Goal: Information Seeking & Learning: Learn about a topic

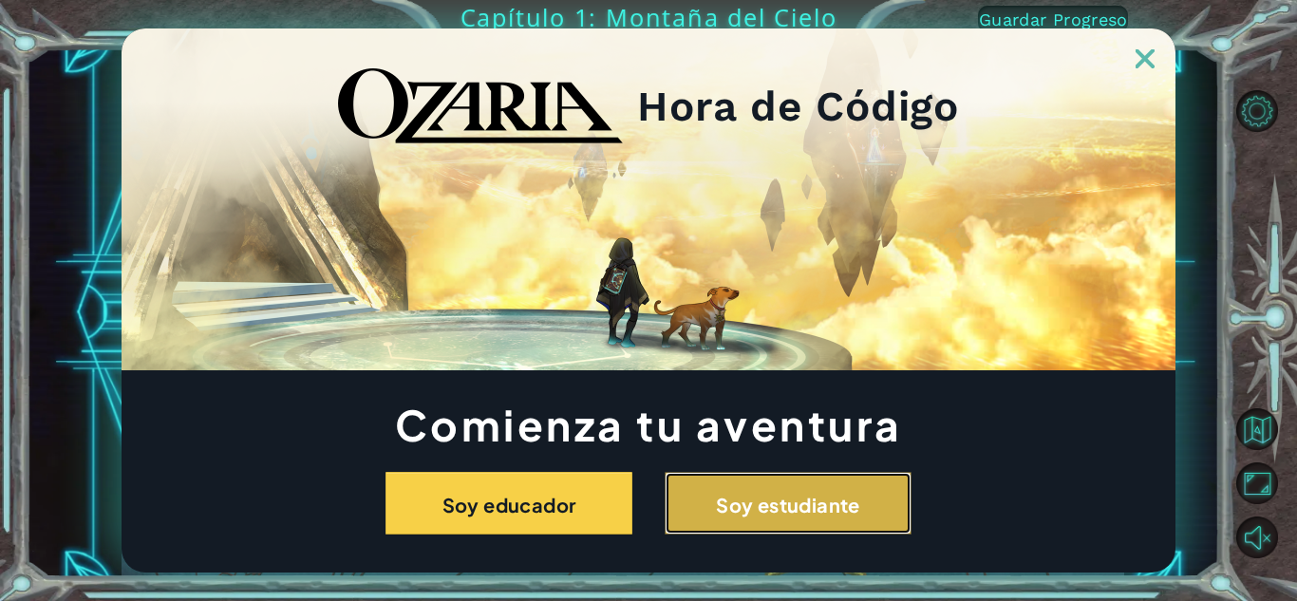
click at [766, 520] on button "Soy estudiante" at bounding box center [788, 503] width 247 height 63
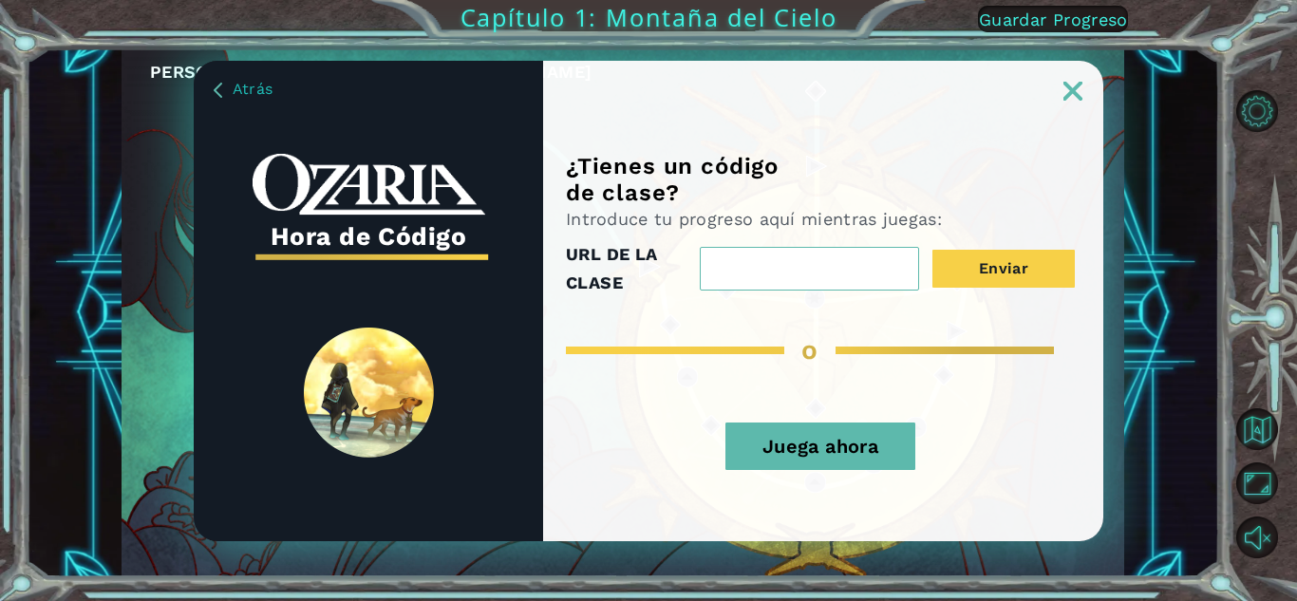
click at [867, 464] on button "Juega ahora" at bounding box center [820, 445] width 190 height 47
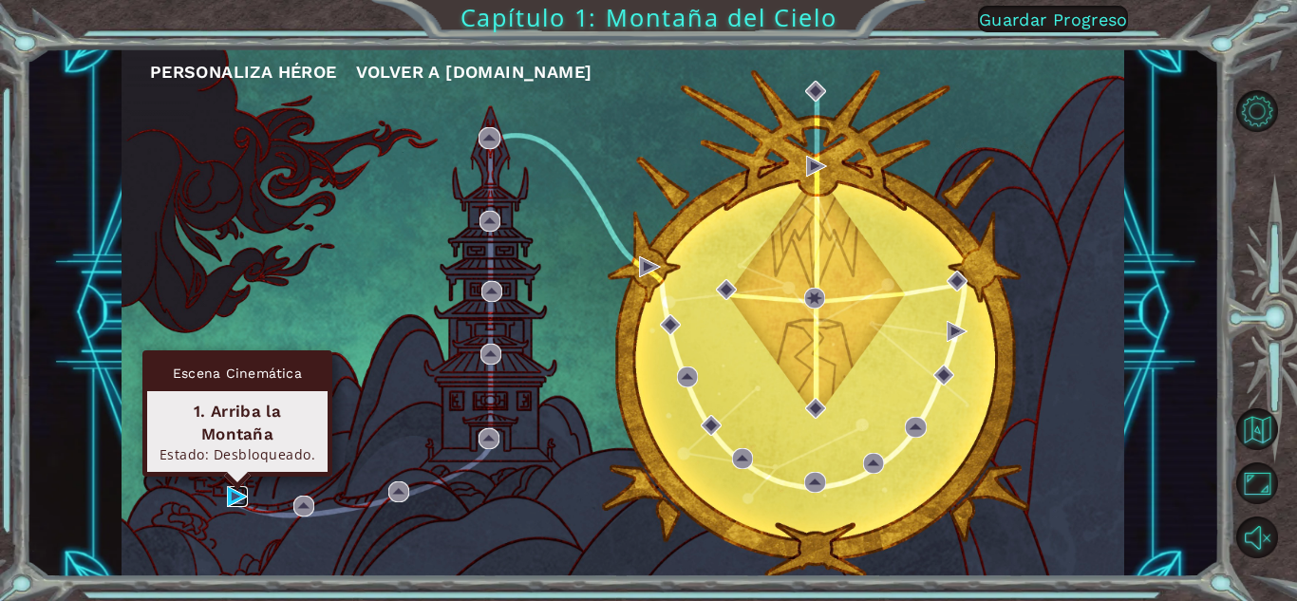
click at [234, 493] on img at bounding box center [237, 496] width 21 height 21
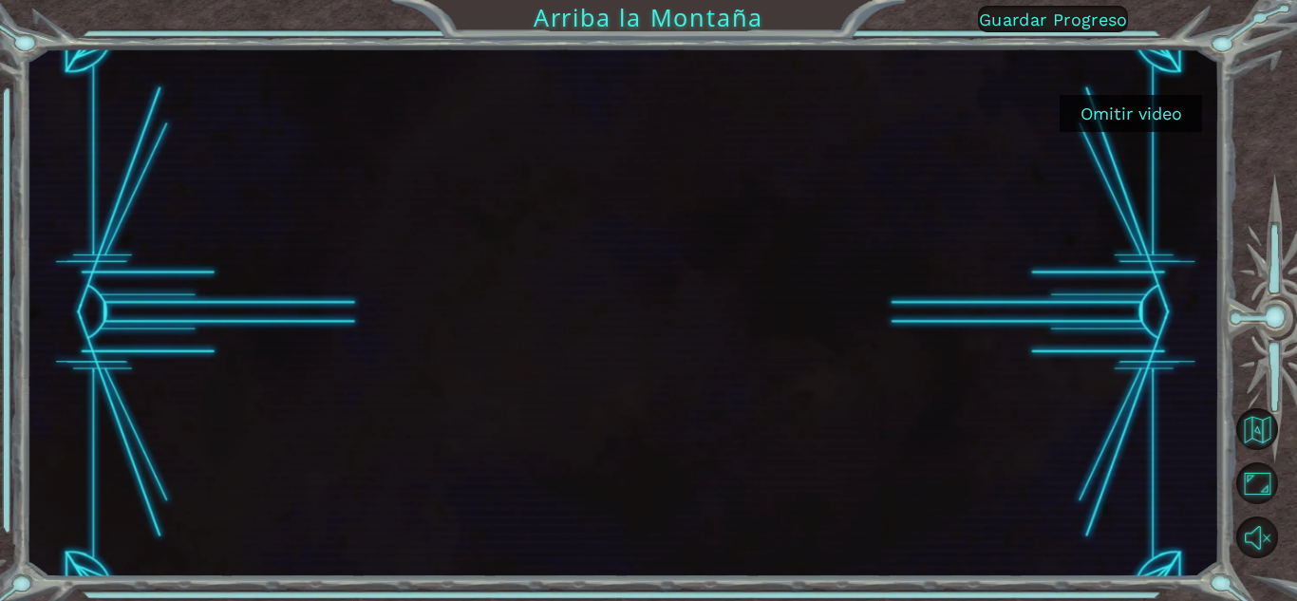
click at [1114, 386] on div at bounding box center [622, 312] width 1193 height 529
click at [1129, 121] on font "Omitir video" at bounding box center [1131, 113] width 102 height 20
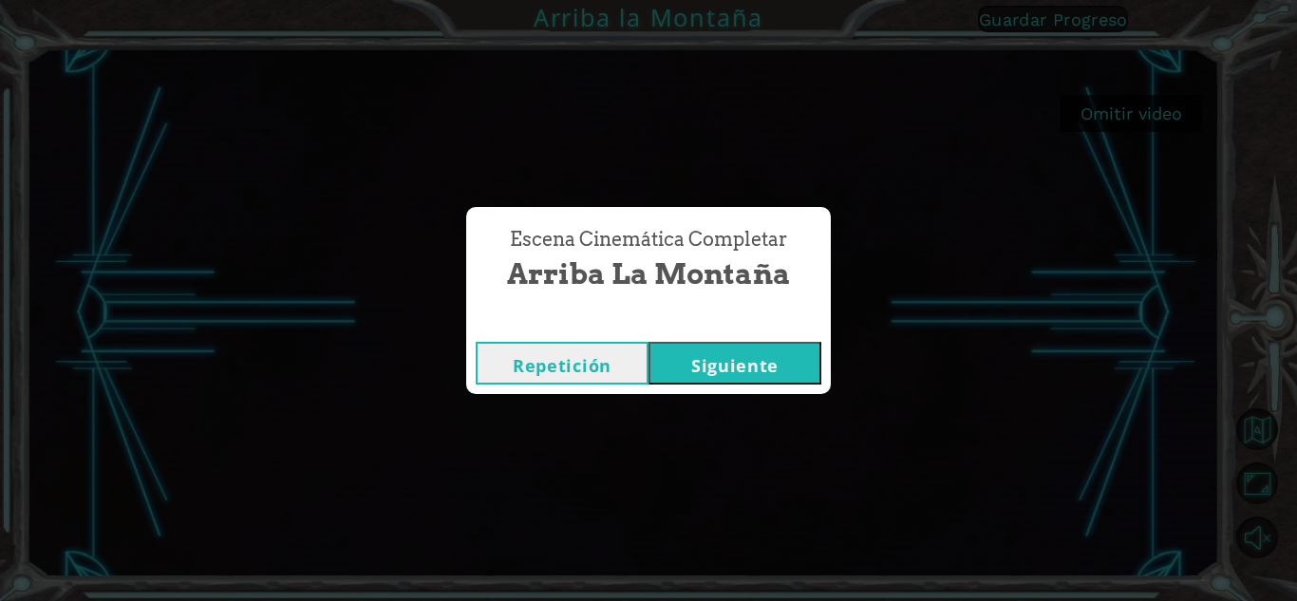
click at [756, 365] on font "Siguiente" at bounding box center [734, 365] width 87 height 23
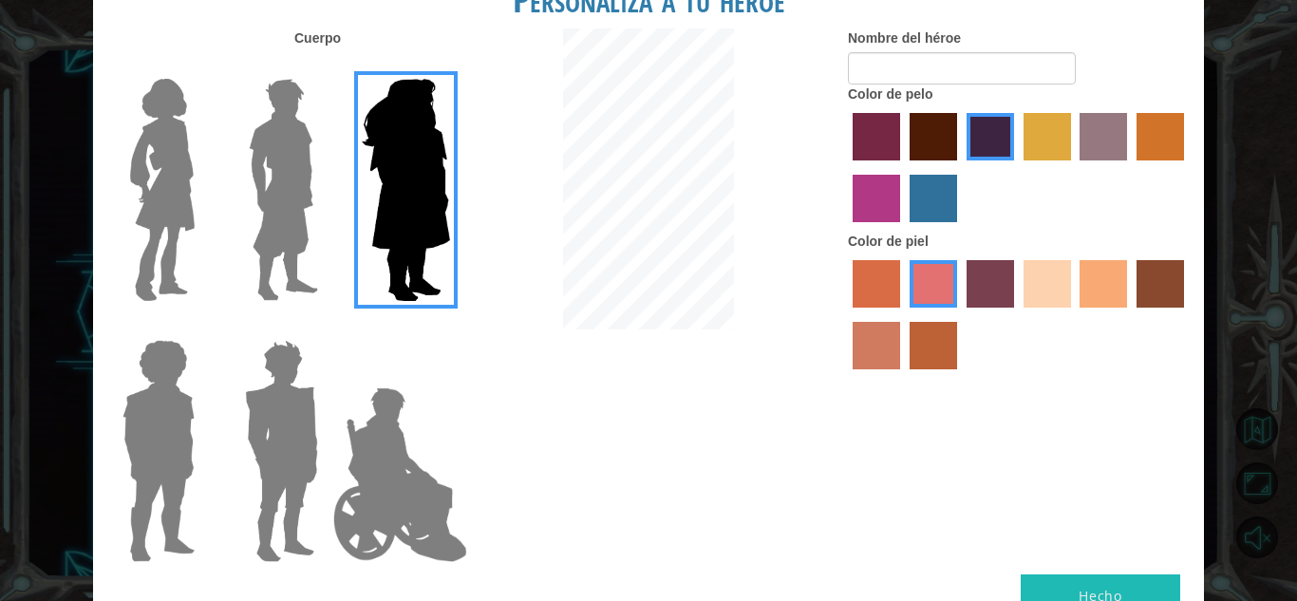
click at [160, 235] on img at bounding box center [162, 189] width 80 height 237
click at [202, 66] on input "Héroe Connie" at bounding box center [202, 66] width 0 height 0
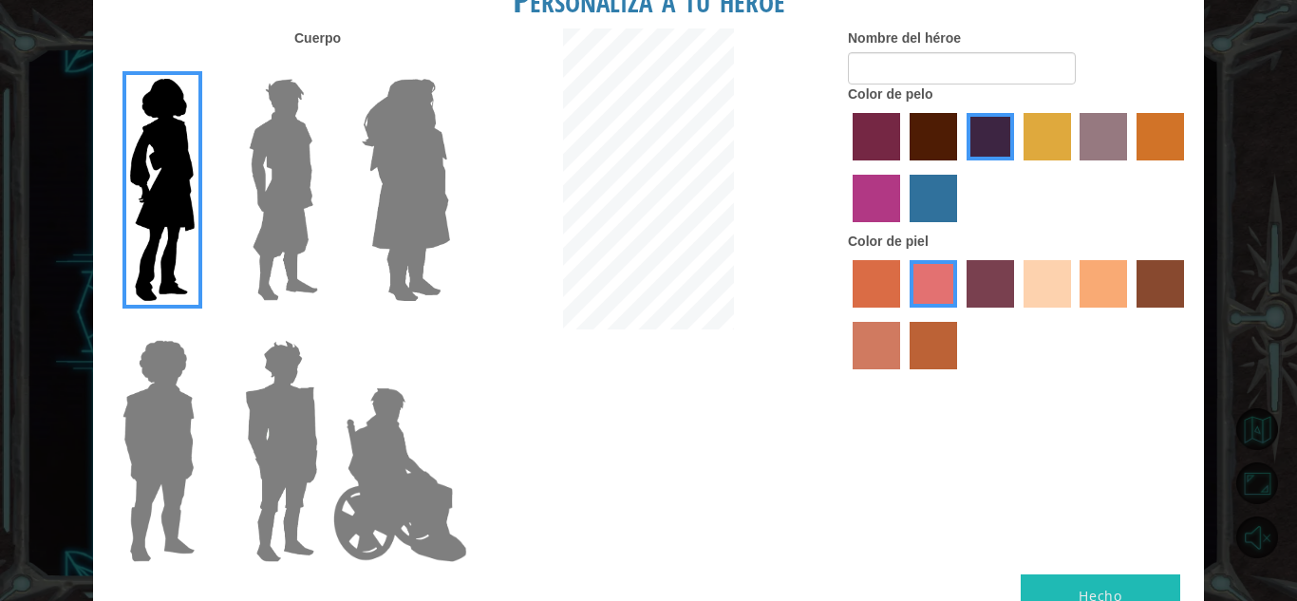
click at [426, 216] on img at bounding box center [405, 189] width 103 height 237
click at [449, 66] on input "Amatista heroica" at bounding box center [449, 66] width 0 height 0
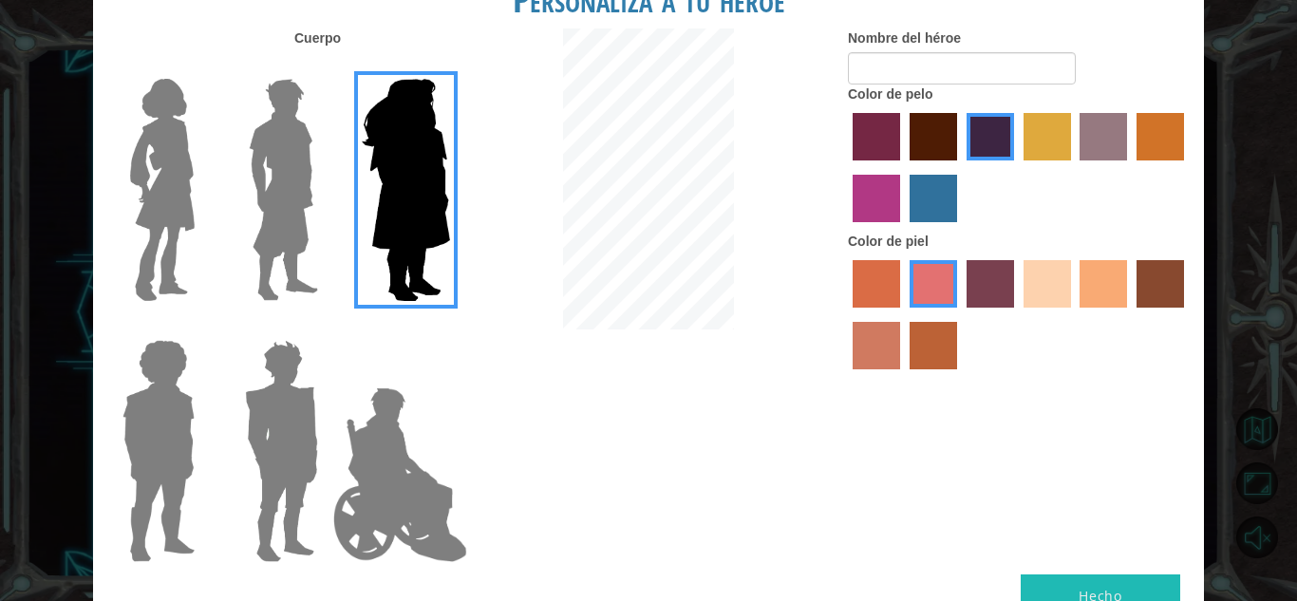
click at [309, 148] on img at bounding box center [283, 189] width 84 height 237
click at [326, 66] on input "El héroe Lars" at bounding box center [326, 66] width 0 height 0
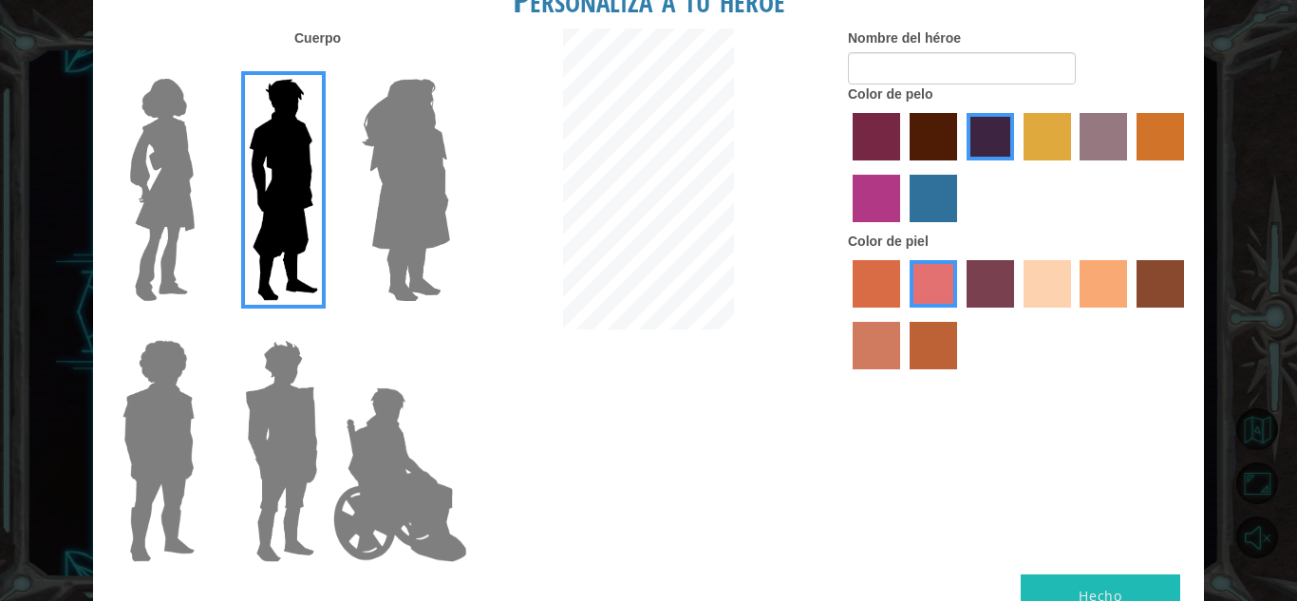
click at [211, 171] on div at bounding box center [154, 182] width 123 height 261
click at [175, 190] on img at bounding box center [162, 189] width 80 height 237
click at [202, 66] on input "Héroe Connie" at bounding box center [202, 66] width 0 height 0
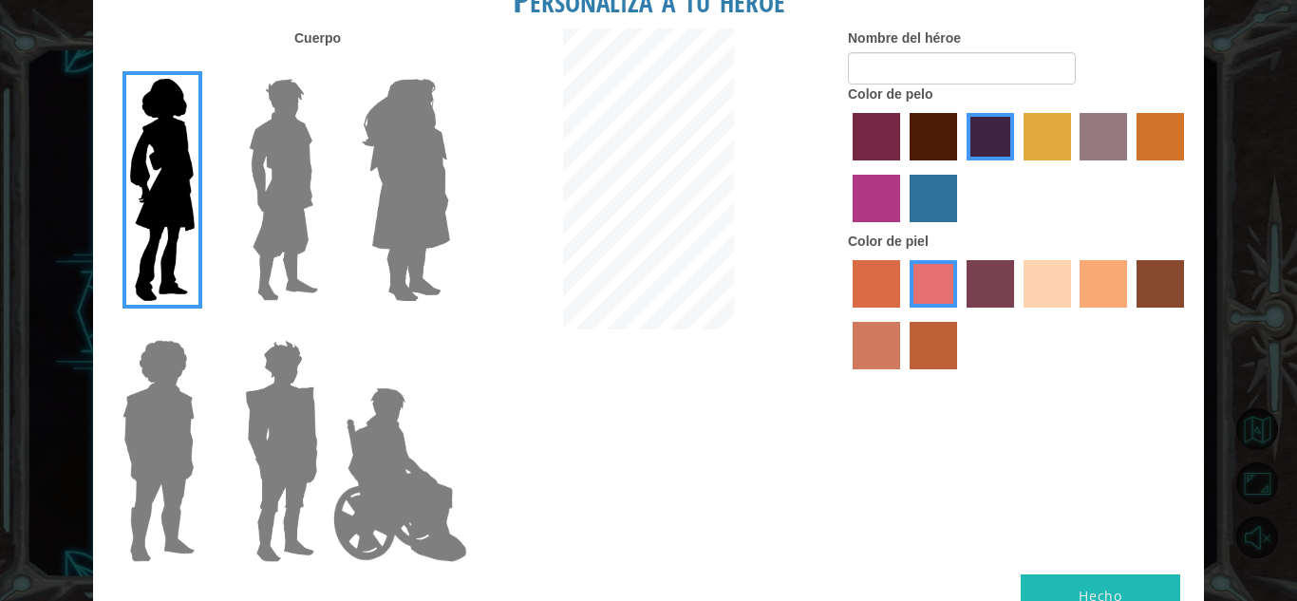
click at [1057, 287] on label "color de piel de playa de arena" at bounding box center [1046, 283] width 47 height 47
click at [1017, 314] on input "color de piel de playa de arena" at bounding box center [1017, 314] width 0 height 0
click at [1062, 586] on button "Hecho" at bounding box center [1100, 595] width 159 height 43
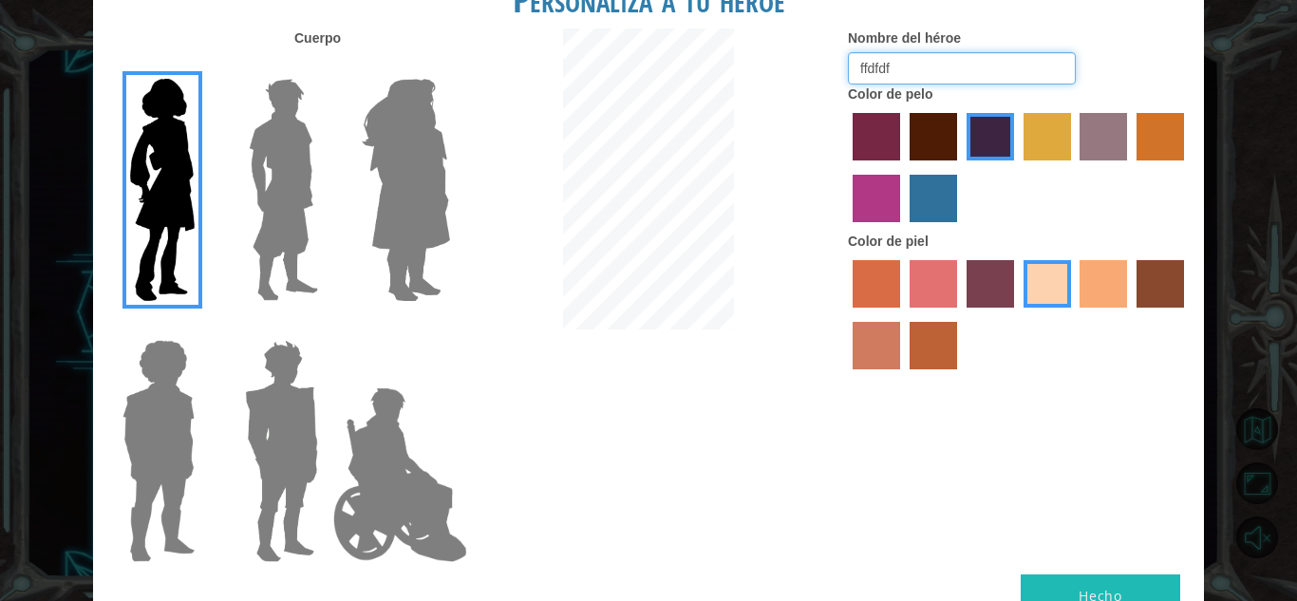
type input "ffdfdf"
click at [1136, 584] on button "Hecho" at bounding box center [1100, 595] width 159 height 43
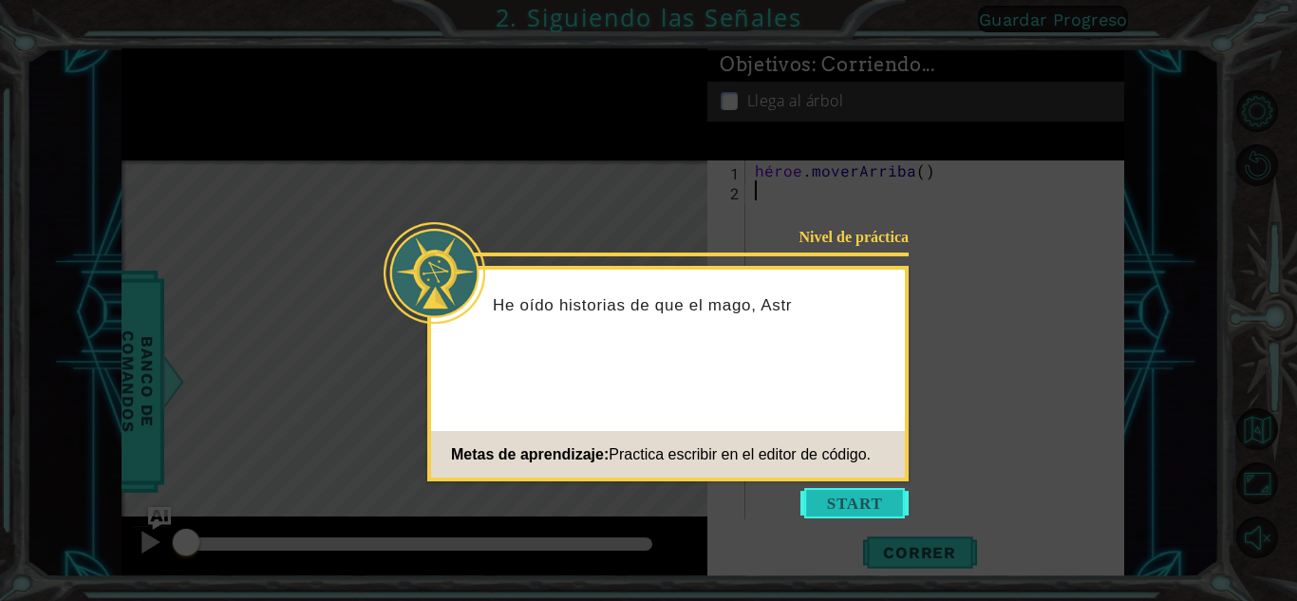
click at [834, 495] on button "Comenzar" at bounding box center [854, 503] width 108 height 30
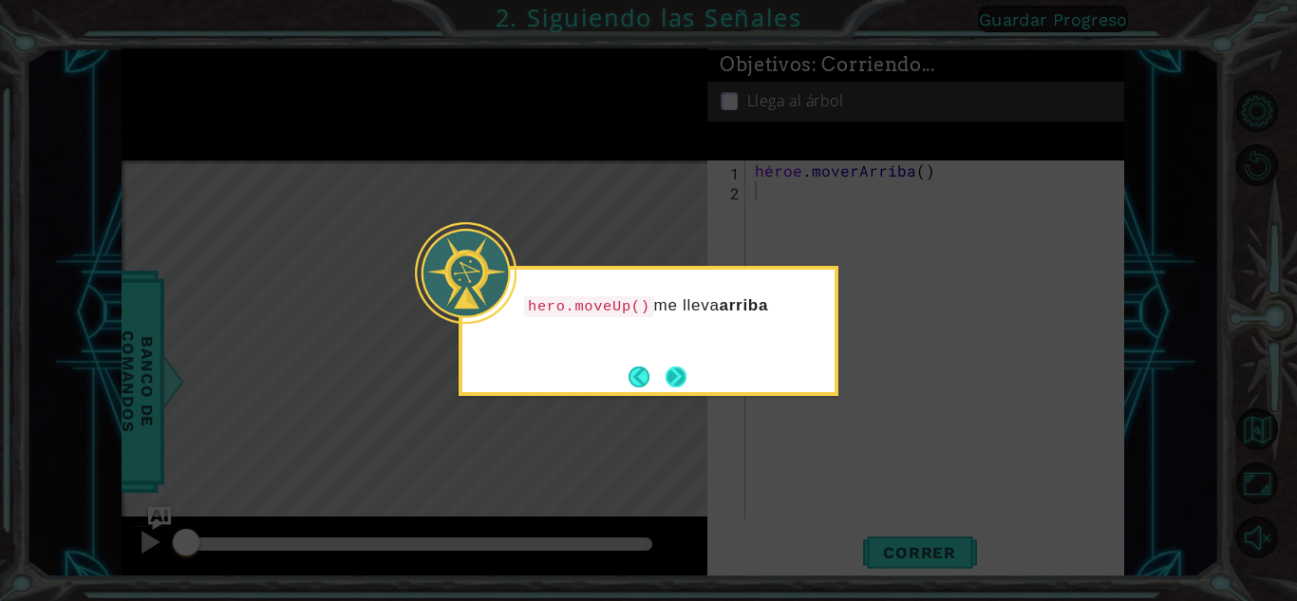
drag, startPoint x: 682, startPoint y: 382, endPoint x: 667, endPoint y: 384, distance: 14.5
click at [667, 384] on button "Próximo" at bounding box center [675, 376] width 21 height 21
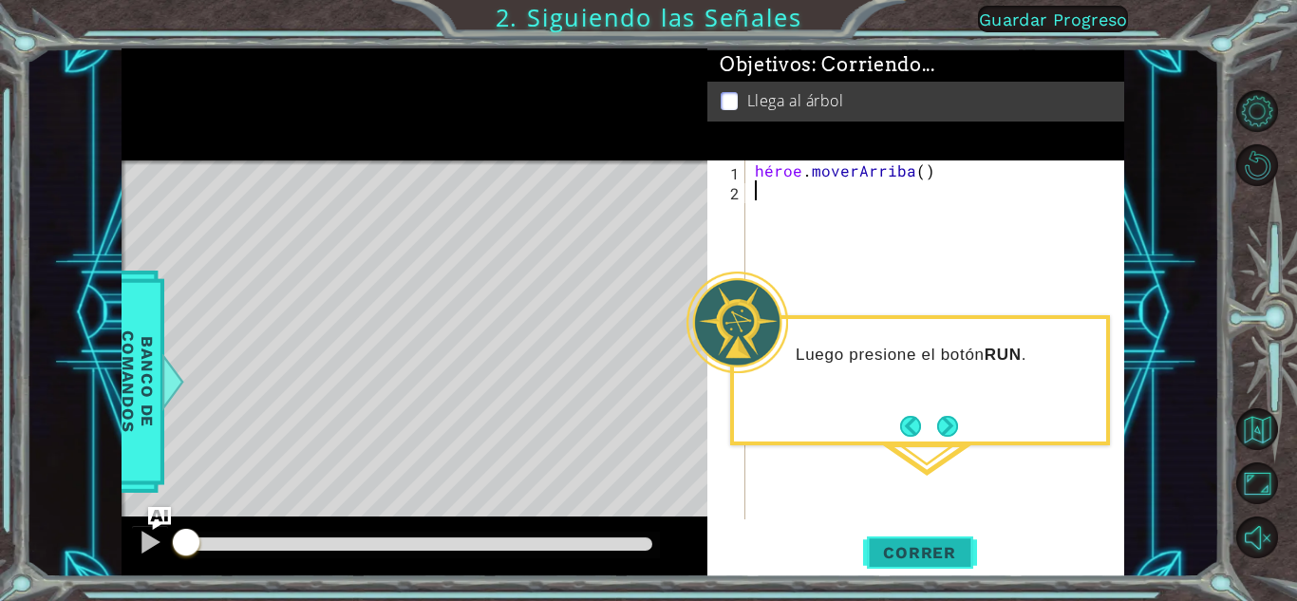
click at [925, 535] on button "Correr" at bounding box center [920, 553] width 114 height 42
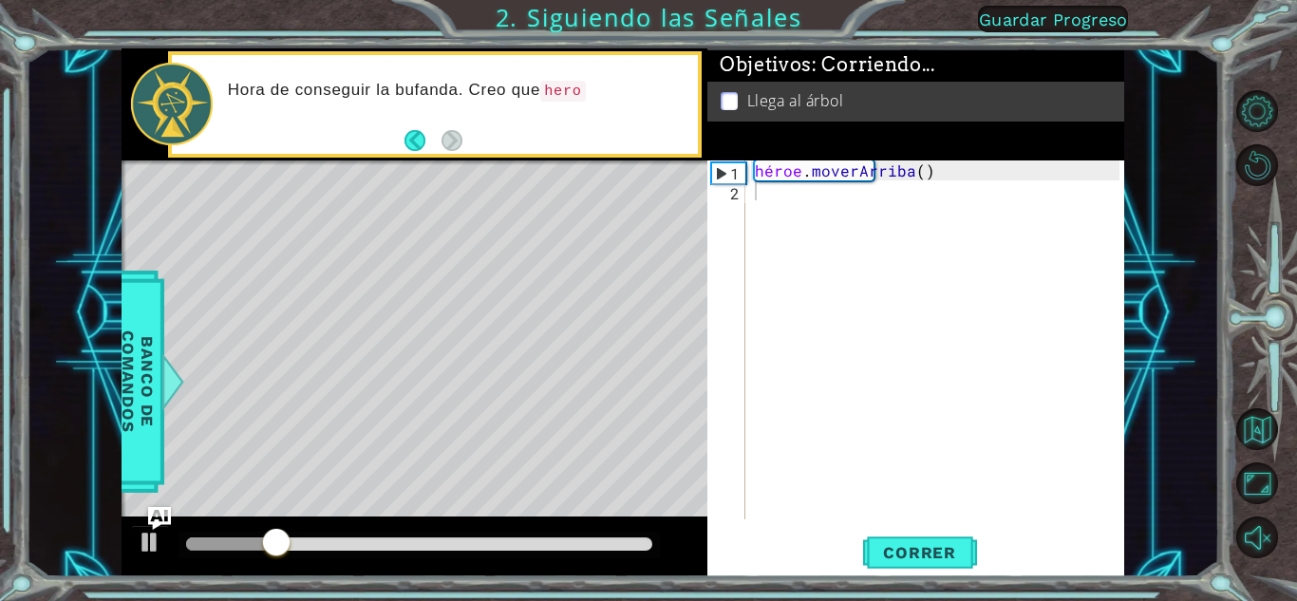
drag, startPoint x: 468, startPoint y: 267, endPoint x: 457, endPoint y: 216, distance: 51.6
click at [457, 216] on div "Mapa de niveles" at bounding box center [560, 439] width 877 height 559
